Goal: Navigation & Orientation: Go to known website

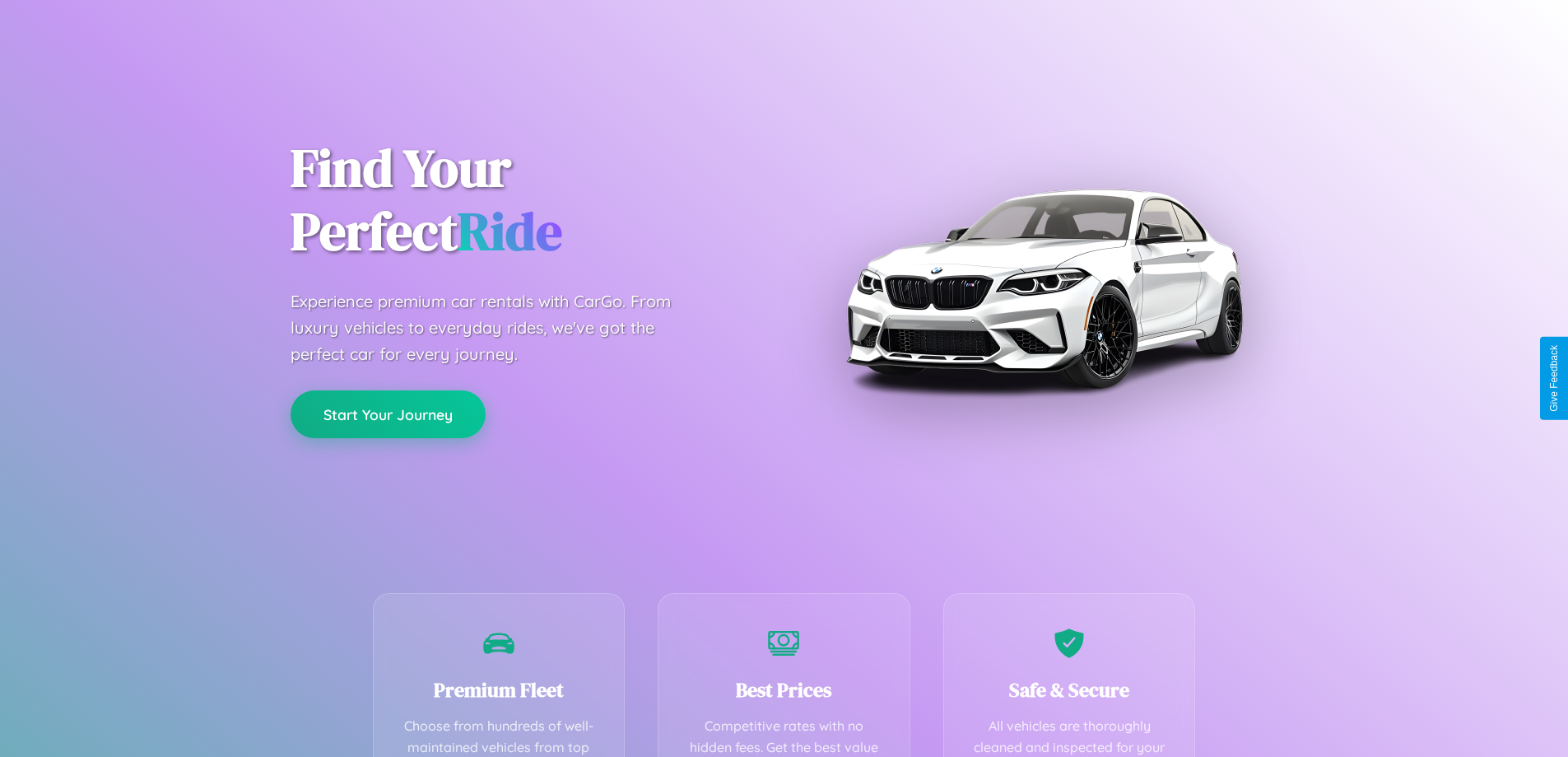
click at [388, 414] on button "Start Your Journey" at bounding box center [388, 413] width 195 height 47
click at [388, 413] on button "Start Your Journey" at bounding box center [388, 413] width 195 height 47
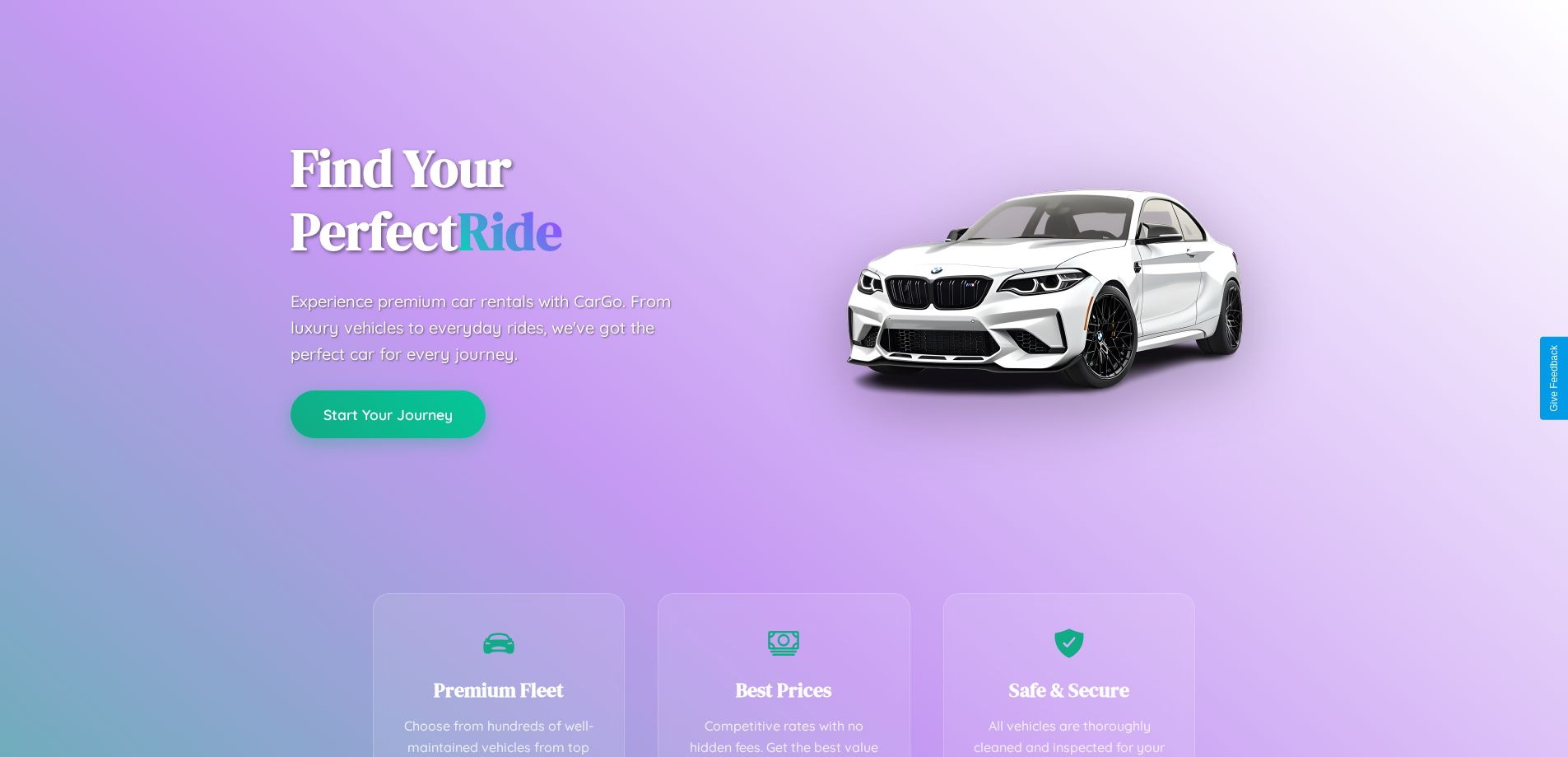
click at [388, 413] on button "Start Your Journey" at bounding box center [388, 413] width 195 height 47
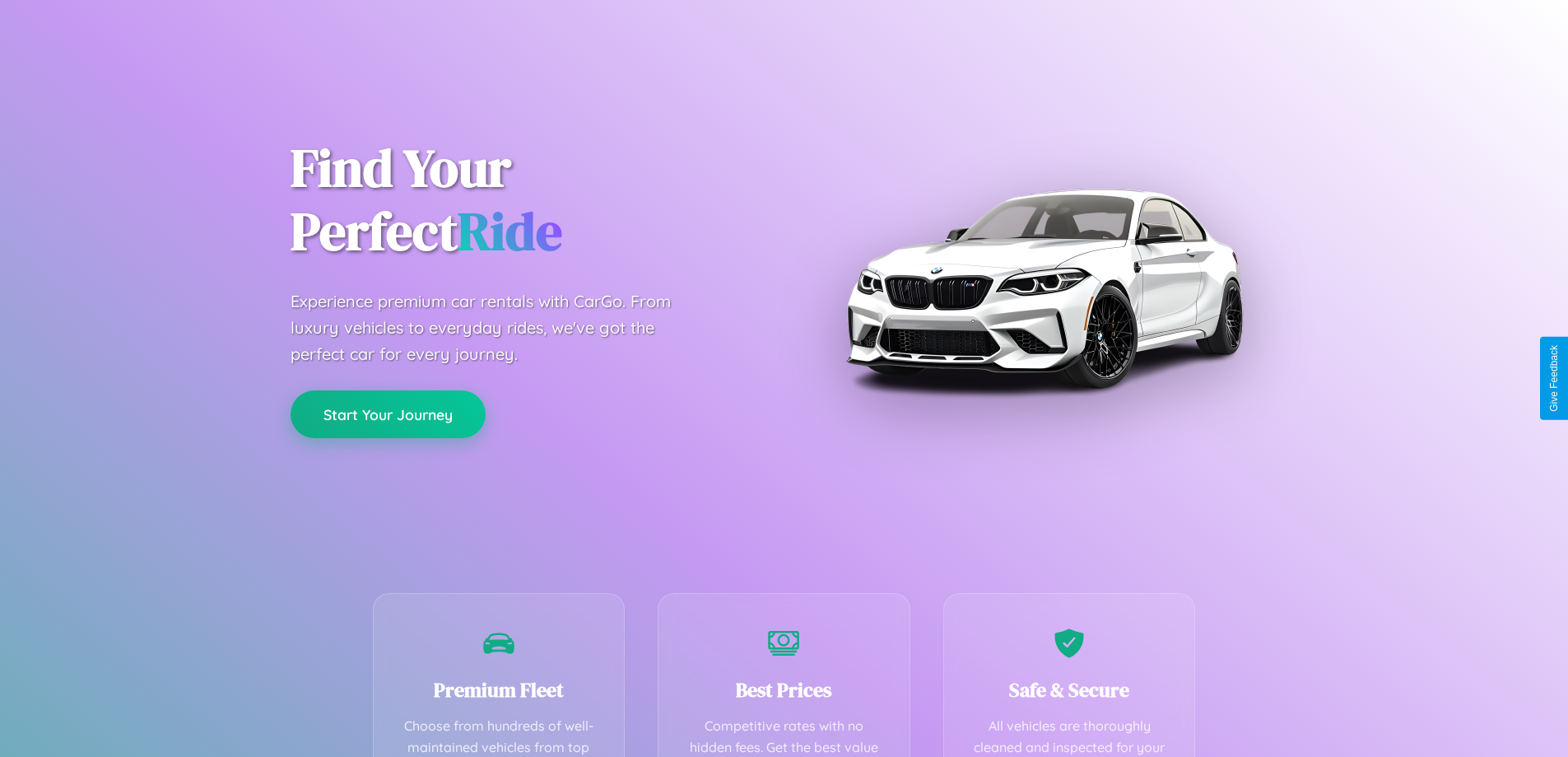
click at [388, 413] on button "Start Your Journey" at bounding box center [388, 413] width 195 height 47
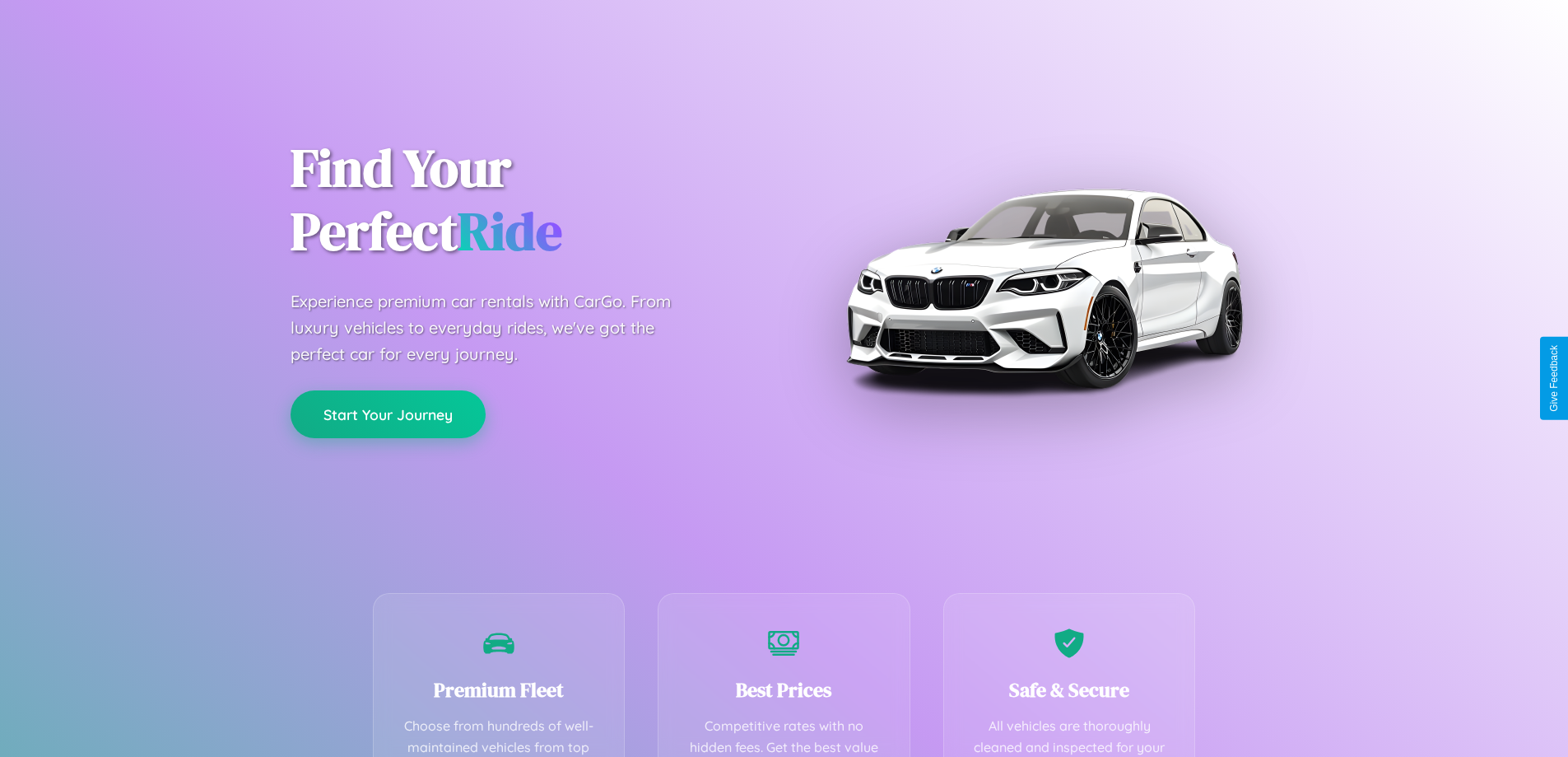
click at [388, 413] on button "Start Your Journey" at bounding box center [388, 413] width 195 height 47
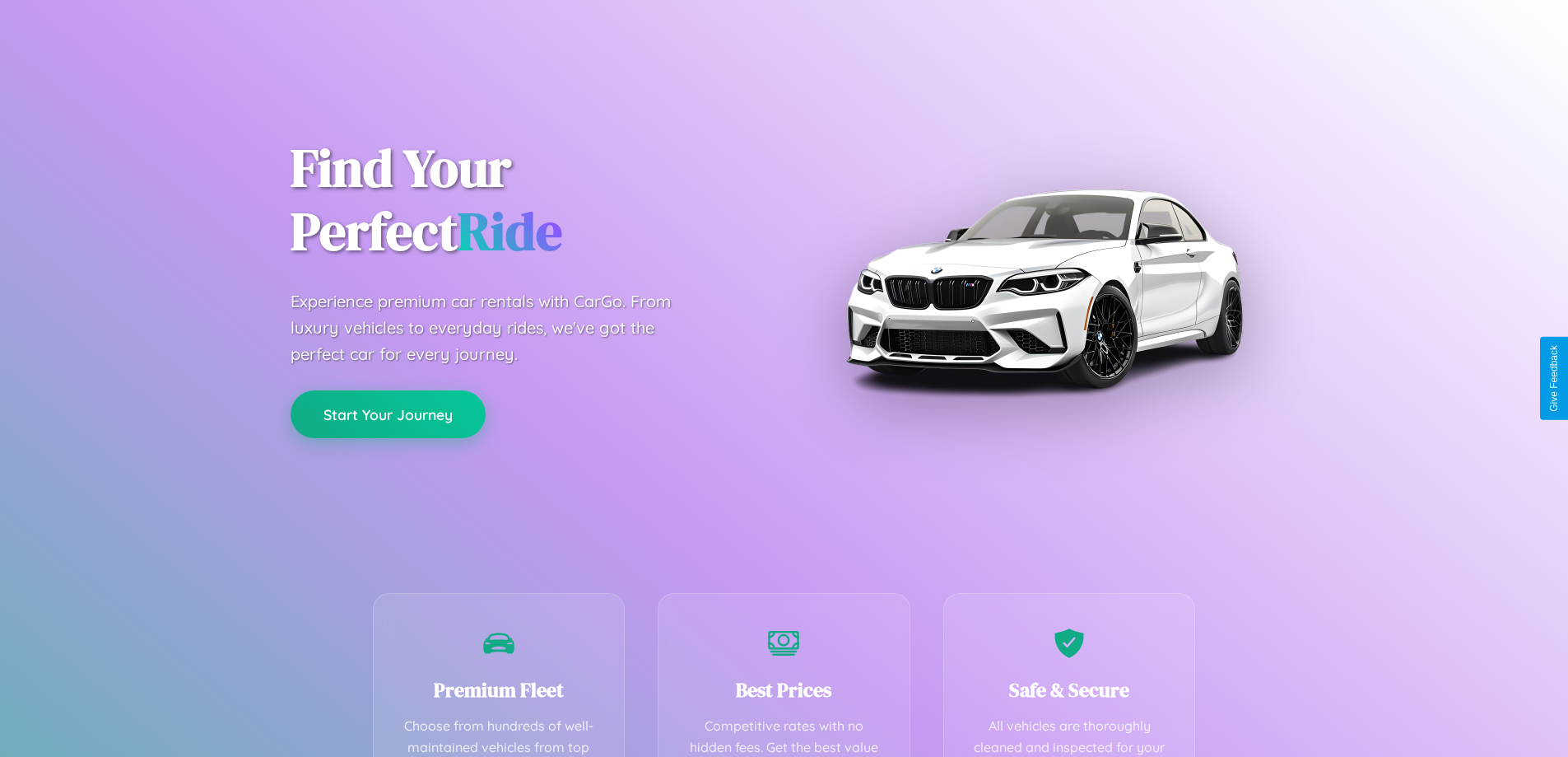
click at [388, 413] on button "Start Your Journey" at bounding box center [388, 413] width 195 height 47
